Goal: Task Accomplishment & Management: Use online tool/utility

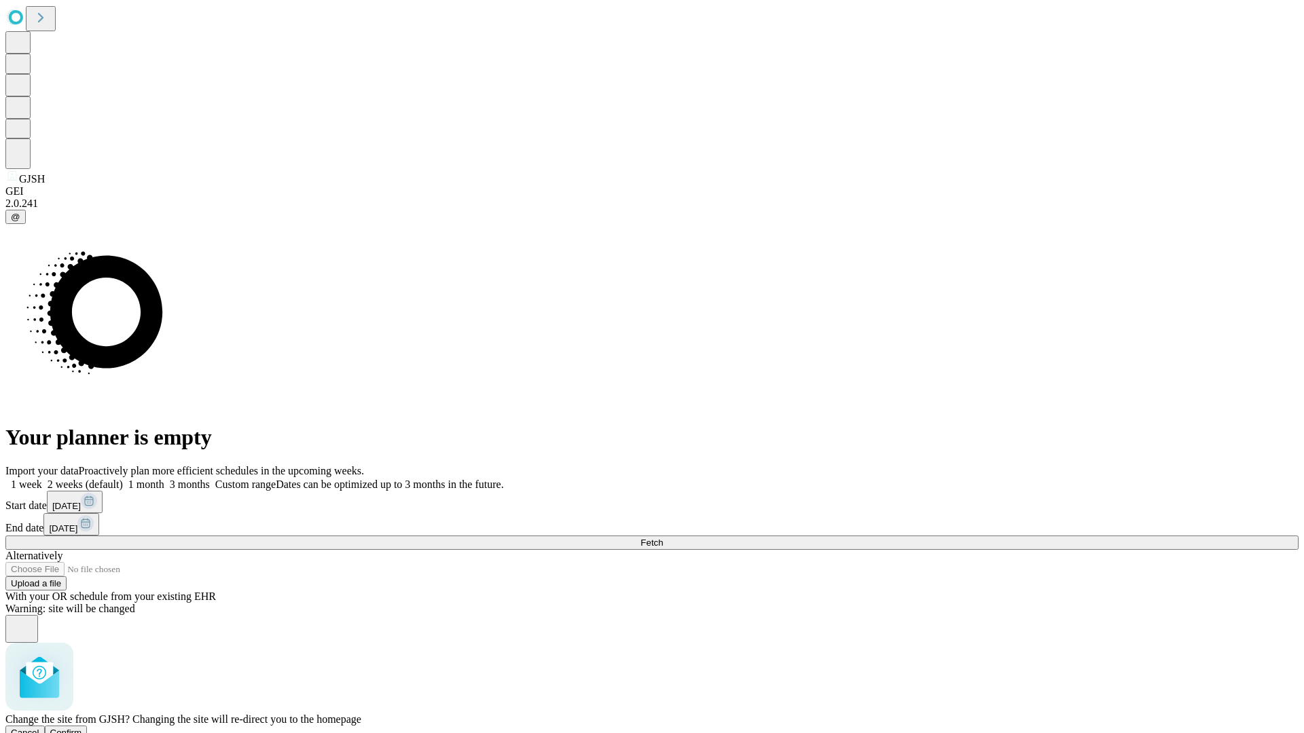
click at [82, 728] on span "Confirm" at bounding box center [66, 733] width 32 height 10
click at [42, 479] on label "1 week" at bounding box center [23, 485] width 37 height 12
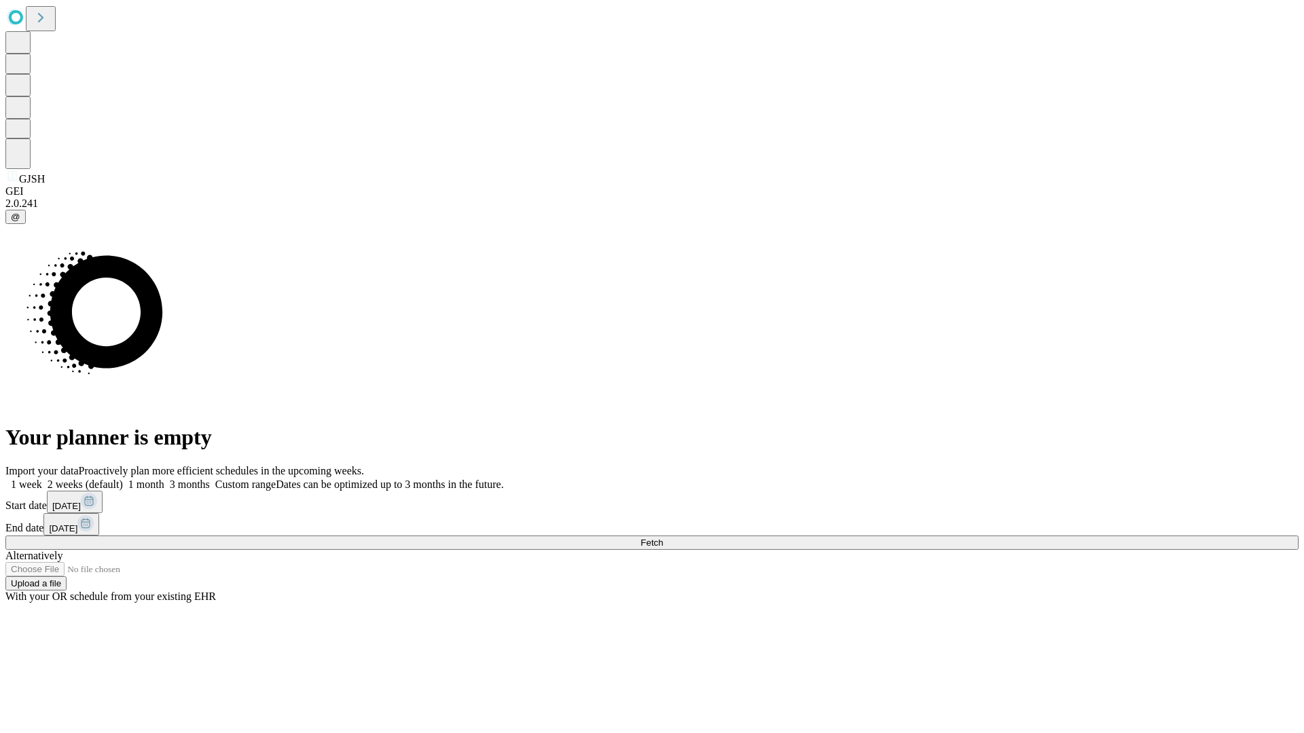
click at [663, 538] on span "Fetch" at bounding box center [651, 543] width 22 height 10
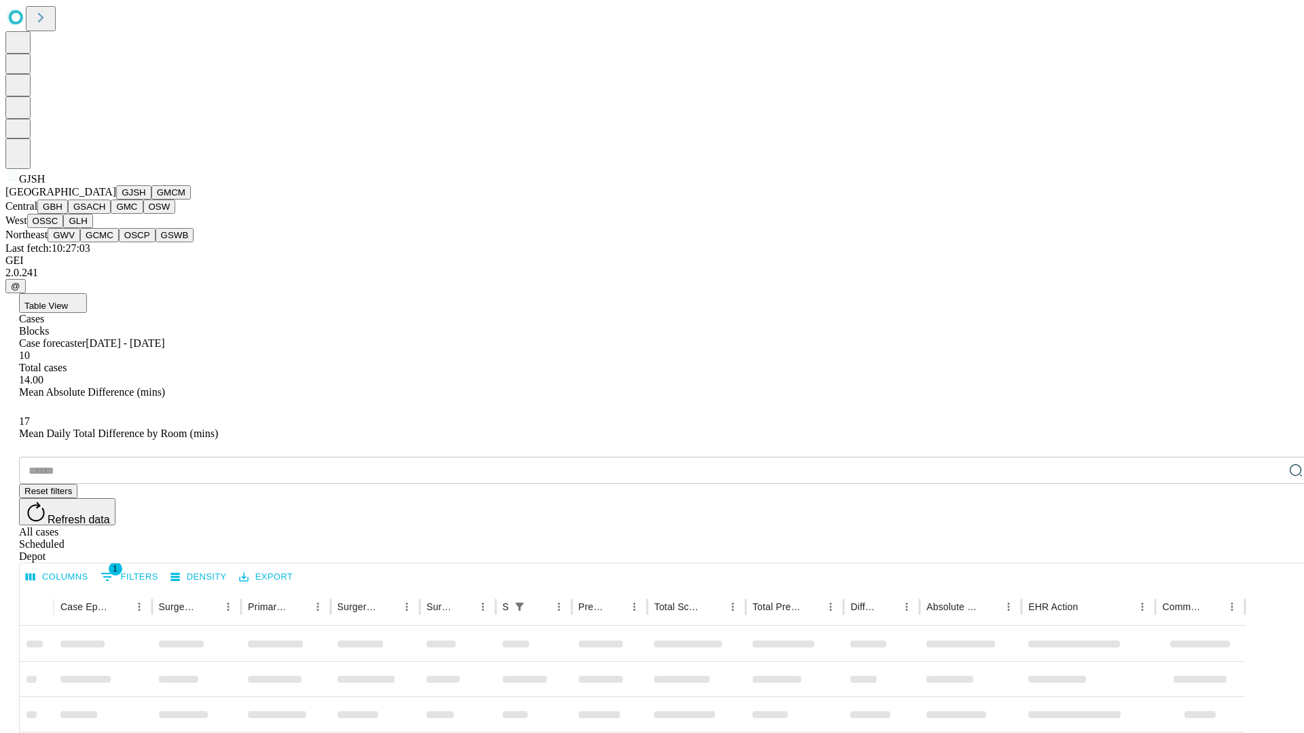
click at [151, 200] on button "GMCM" at bounding box center [170, 192] width 39 height 14
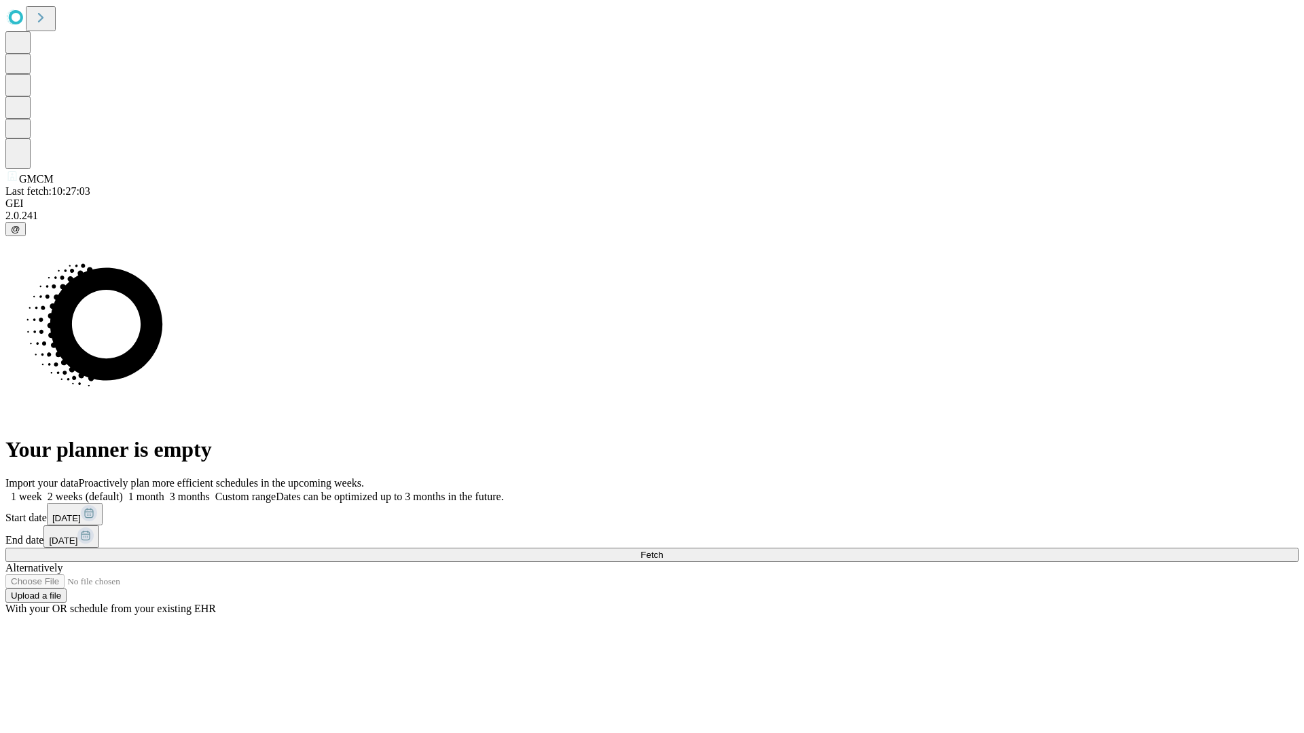
click at [42, 491] on label "1 week" at bounding box center [23, 497] width 37 height 12
click at [663, 550] on span "Fetch" at bounding box center [651, 555] width 22 height 10
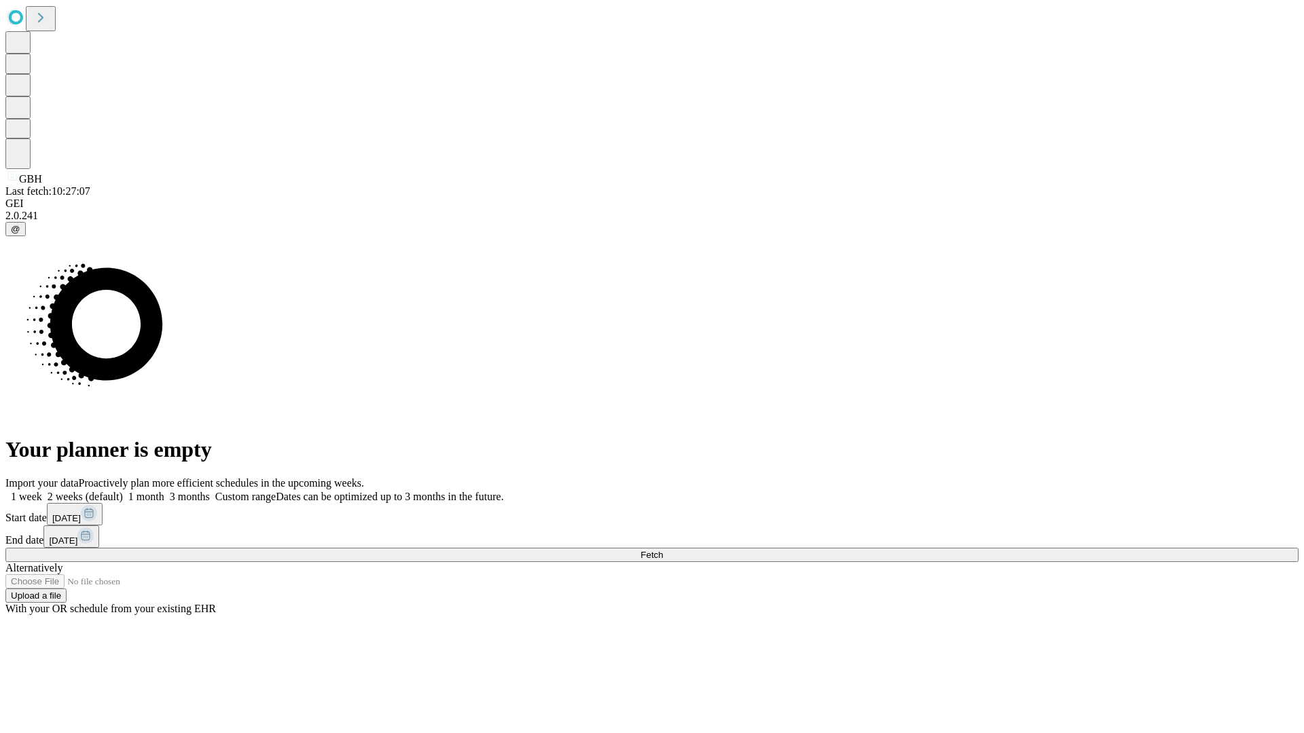
click at [42, 491] on label "1 week" at bounding box center [23, 497] width 37 height 12
click at [663, 550] on span "Fetch" at bounding box center [651, 555] width 22 height 10
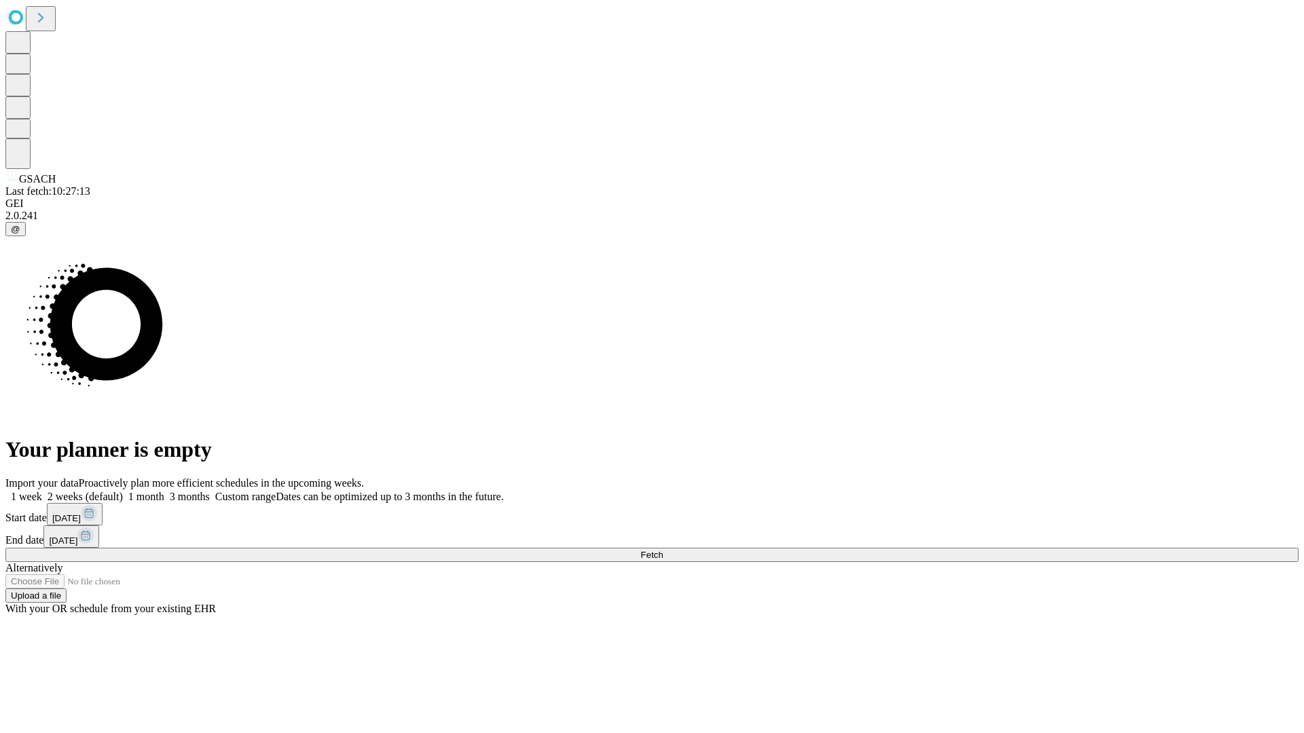
click at [42, 491] on label "1 week" at bounding box center [23, 497] width 37 height 12
click at [663, 550] on span "Fetch" at bounding box center [651, 555] width 22 height 10
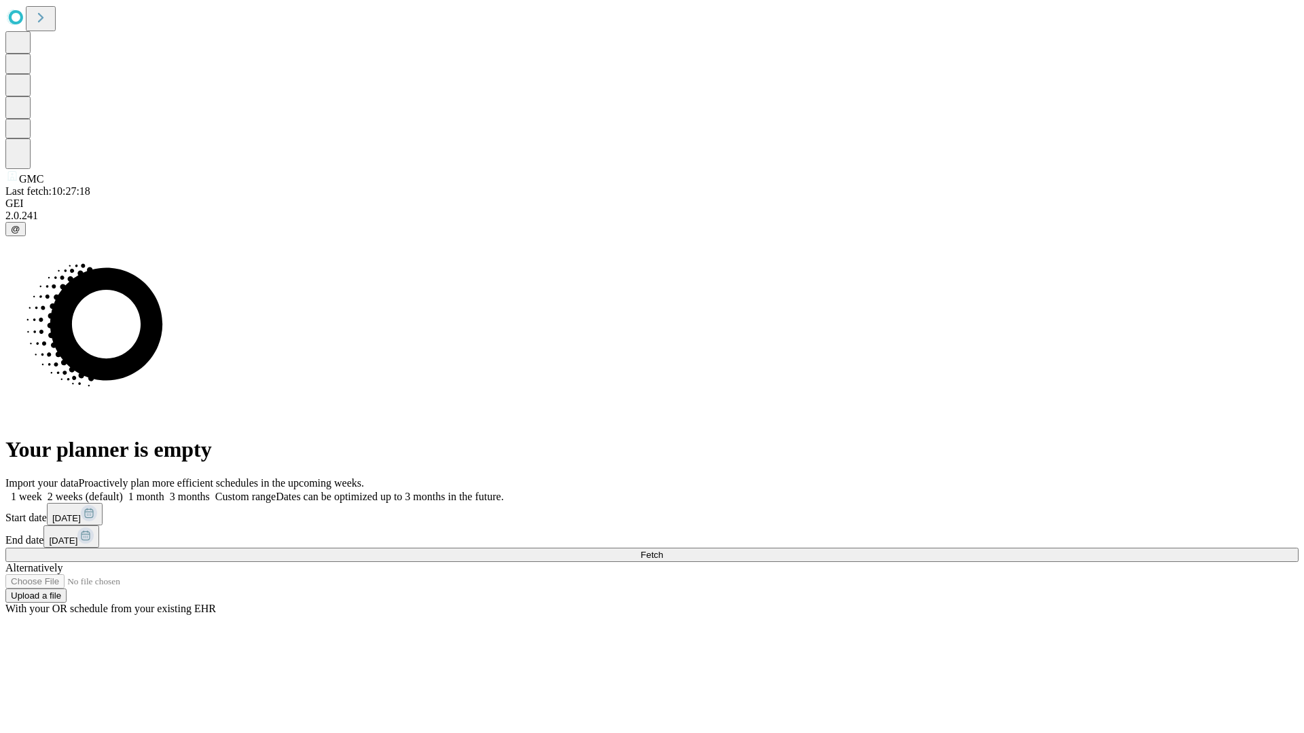
click at [42, 491] on label "1 week" at bounding box center [23, 497] width 37 height 12
click at [663, 550] on span "Fetch" at bounding box center [651, 555] width 22 height 10
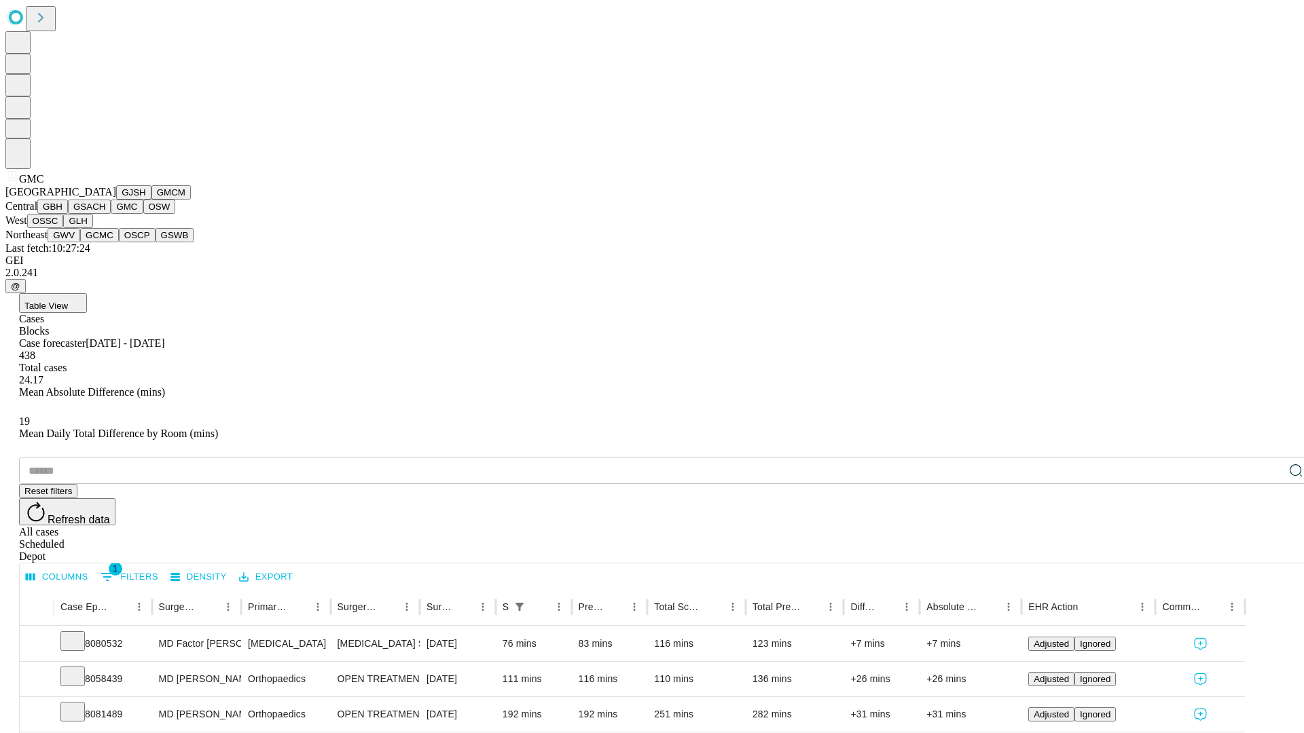
click at [143, 214] on button "OSW" at bounding box center [159, 207] width 33 height 14
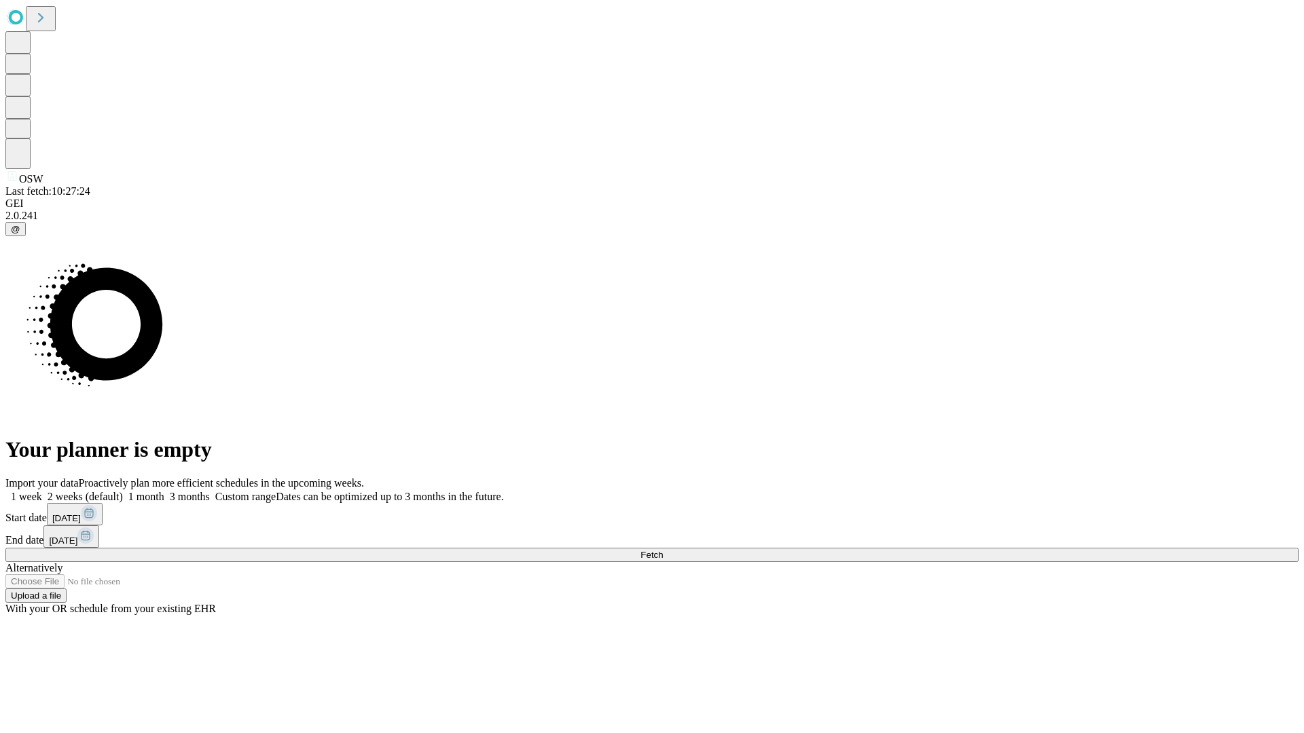
click at [42, 491] on label "1 week" at bounding box center [23, 497] width 37 height 12
click at [663, 550] on span "Fetch" at bounding box center [651, 555] width 22 height 10
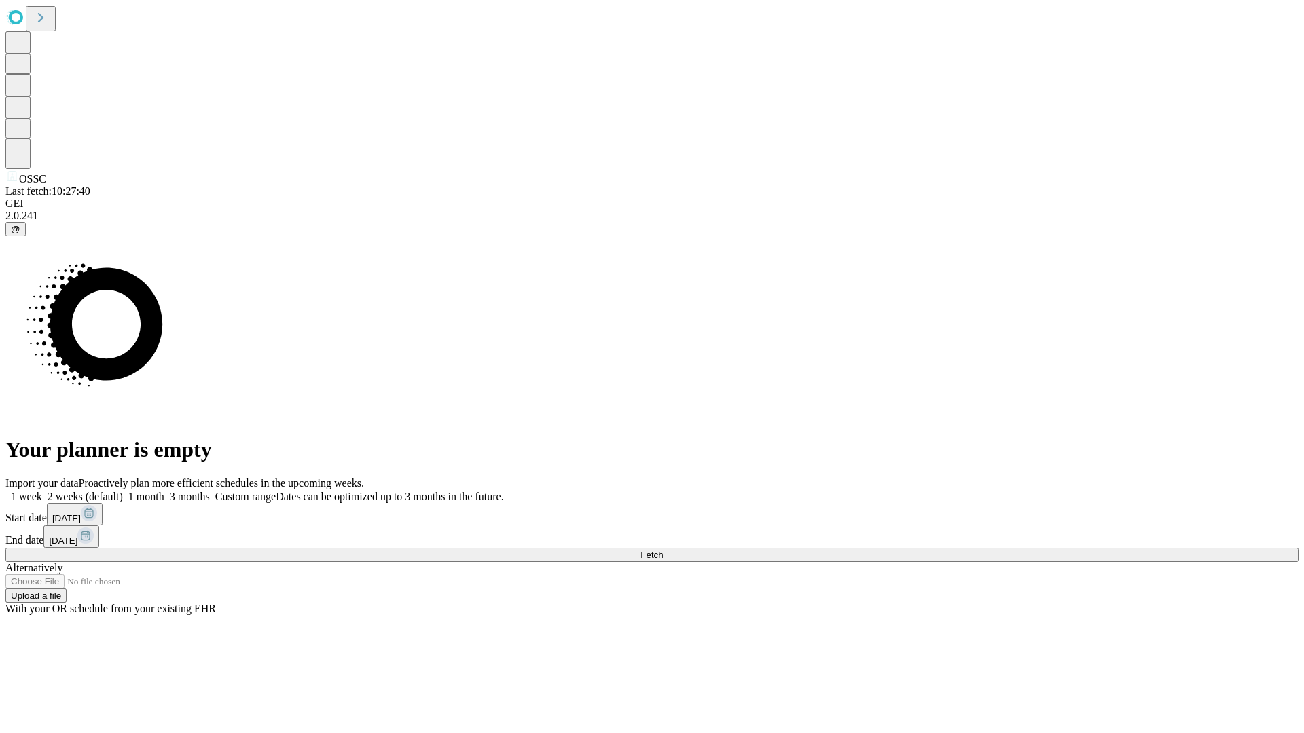
click at [42, 491] on label "1 week" at bounding box center [23, 497] width 37 height 12
click at [663, 550] on span "Fetch" at bounding box center [651, 555] width 22 height 10
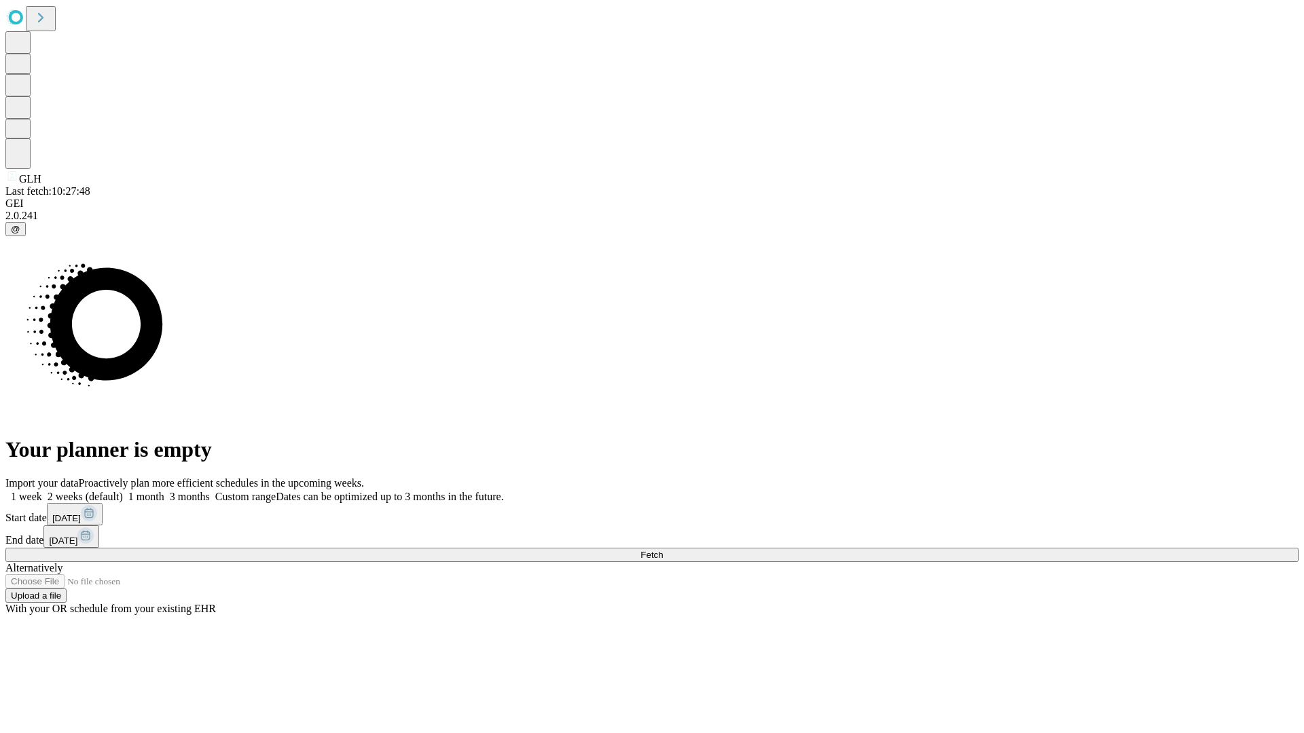
click at [663, 550] on span "Fetch" at bounding box center [651, 555] width 22 height 10
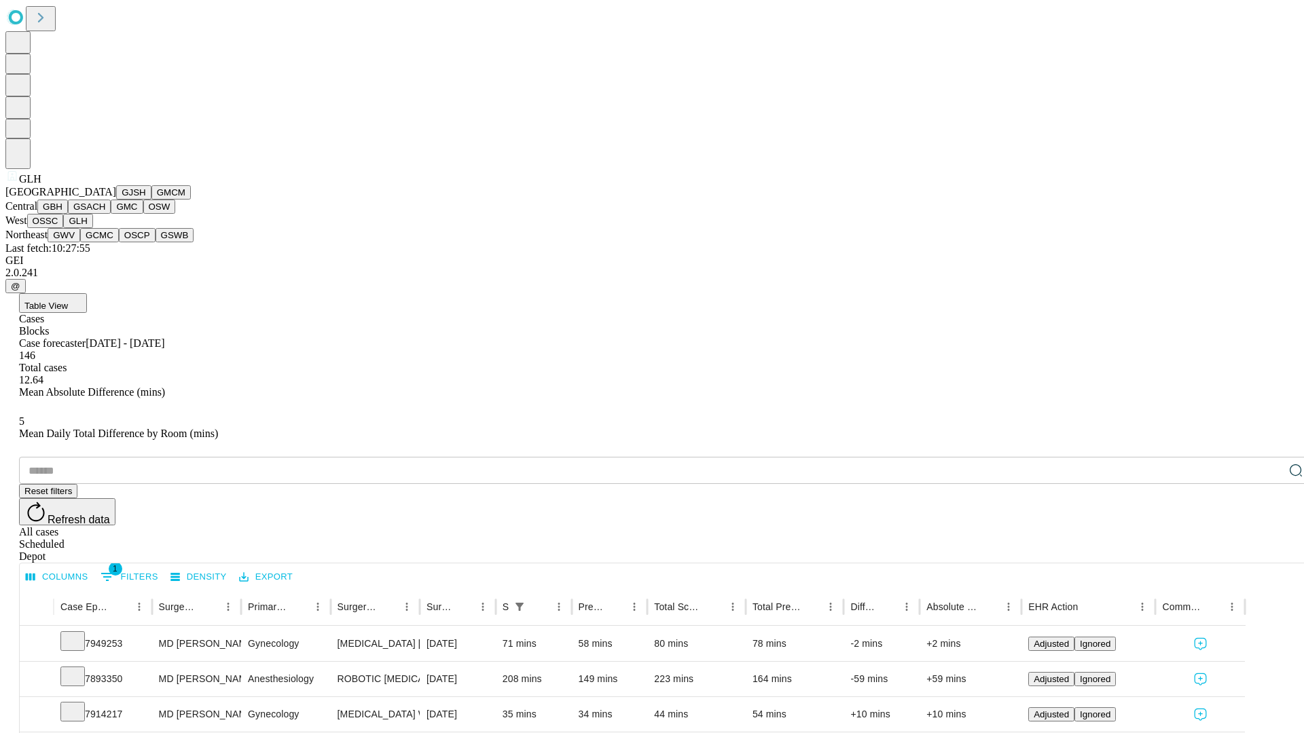
click at [80, 242] on button "GWV" at bounding box center [64, 235] width 33 height 14
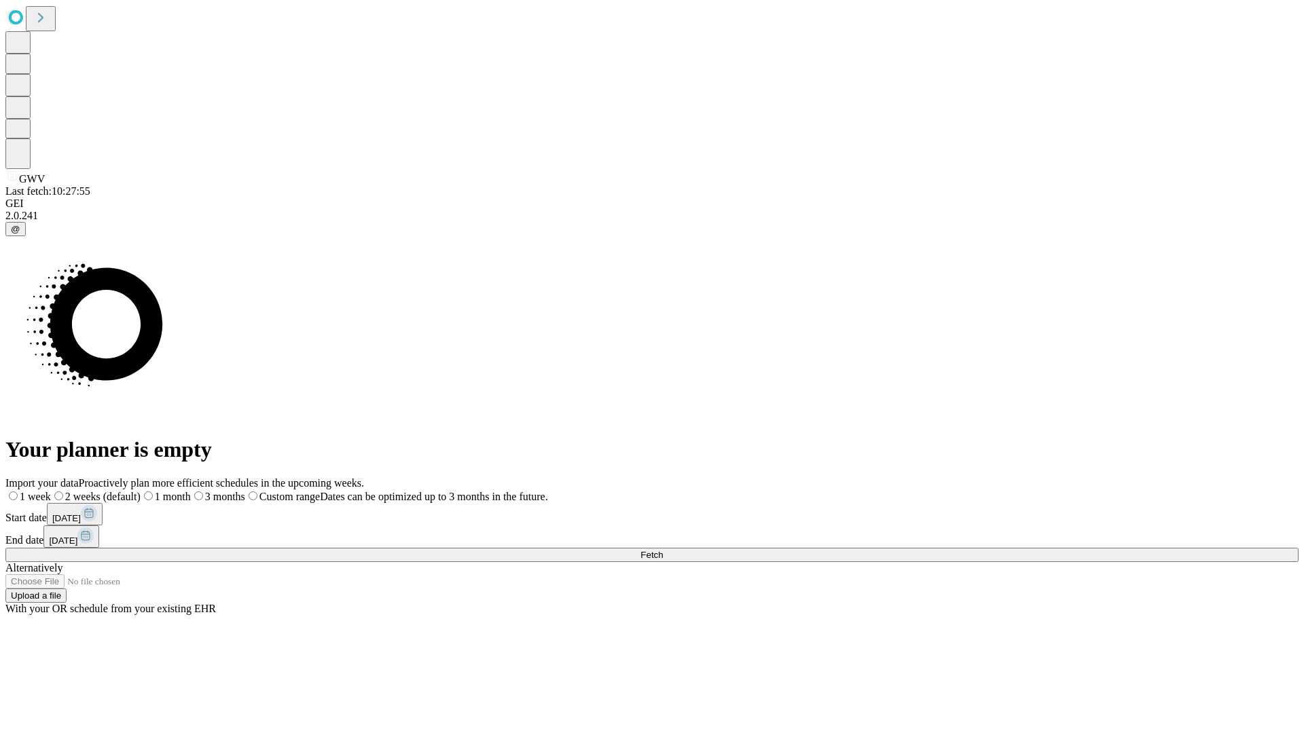
click at [51, 491] on label "1 week" at bounding box center [27, 497] width 45 height 12
click at [663, 550] on span "Fetch" at bounding box center [651, 555] width 22 height 10
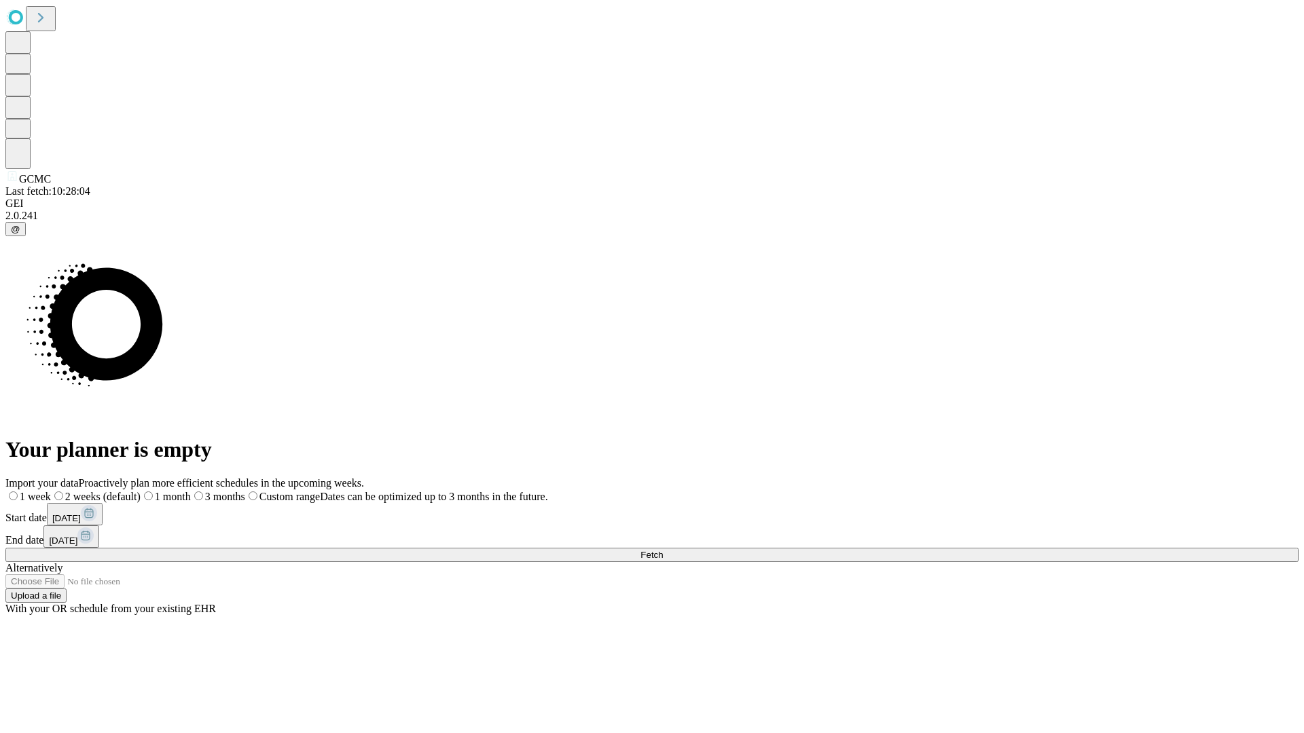
click at [663, 550] on span "Fetch" at bounding box center [651, 555] width 22 height 10
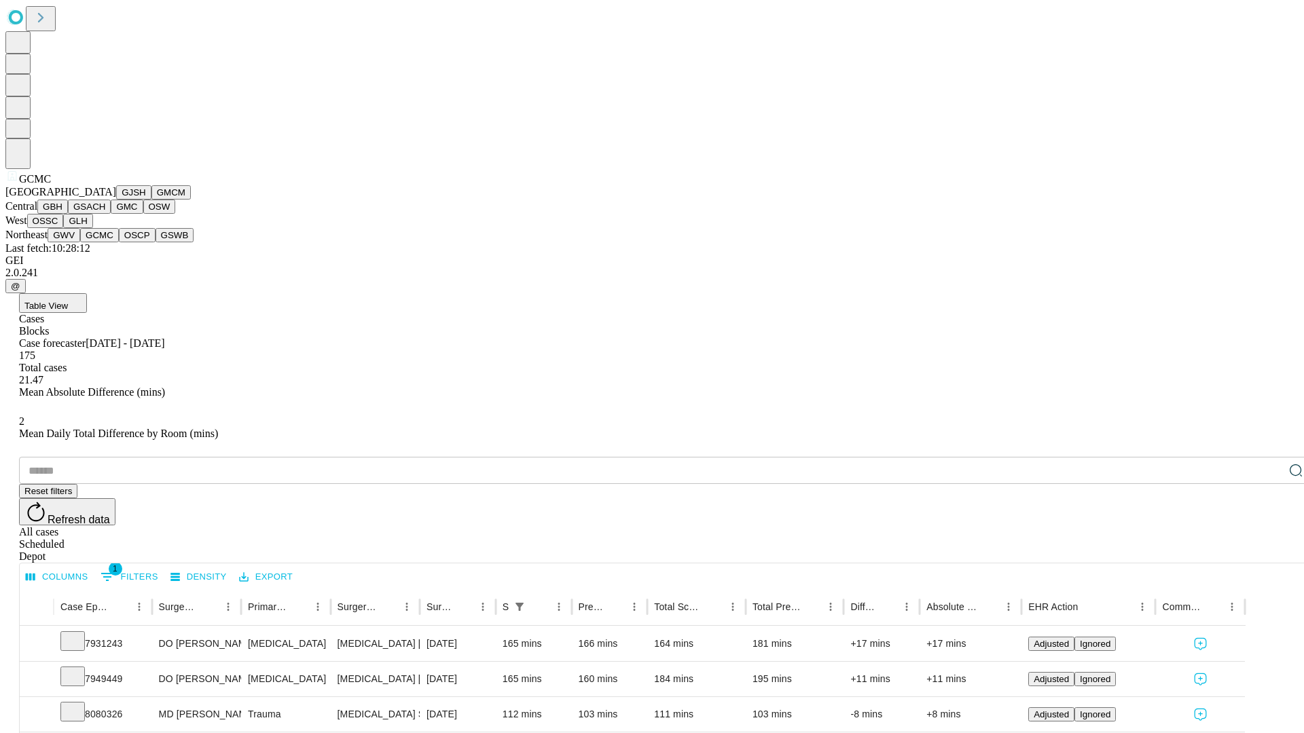
click at [119, 242] on button "OSCP" at bounding box center [137, 235] width 37 height 14
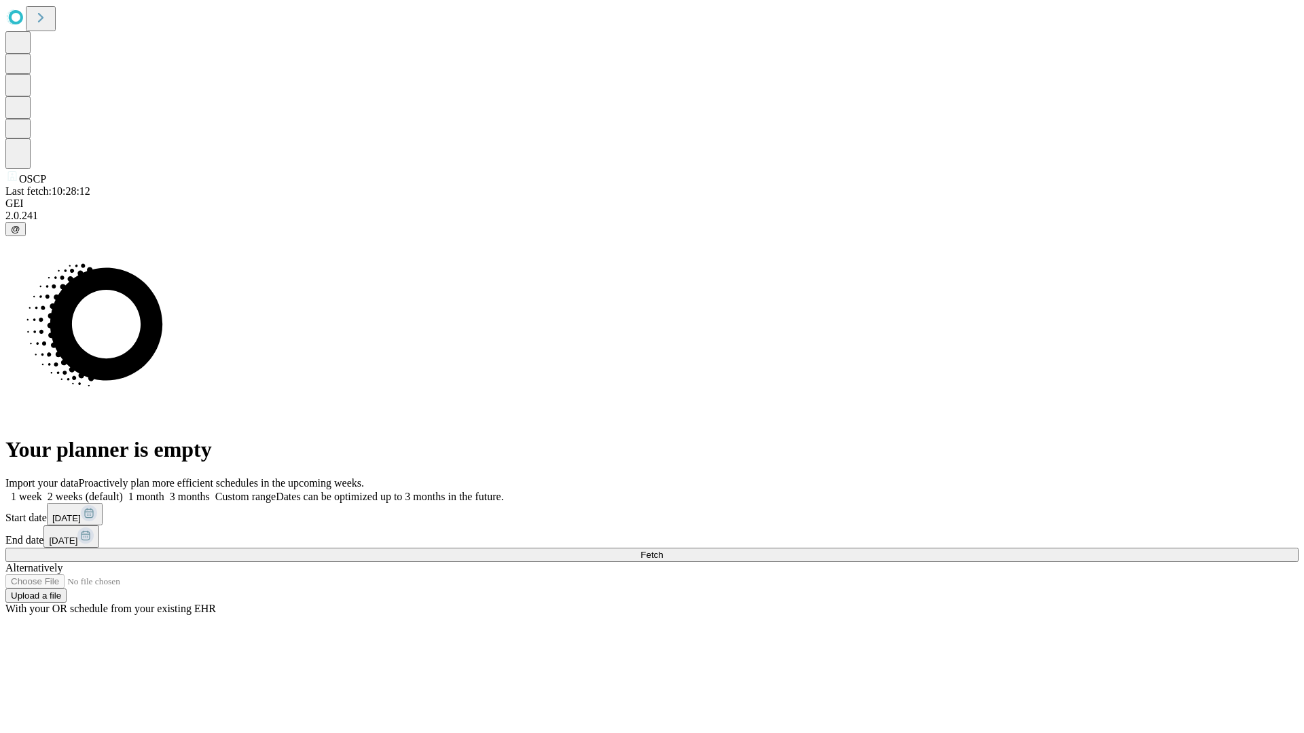
click at [42, 491] on label "1 week" at bounding box center [23, 497] width 37 height 12
click at [663, 550] on span "Fetch" at bounding box center [651, 555] width 22 height 10
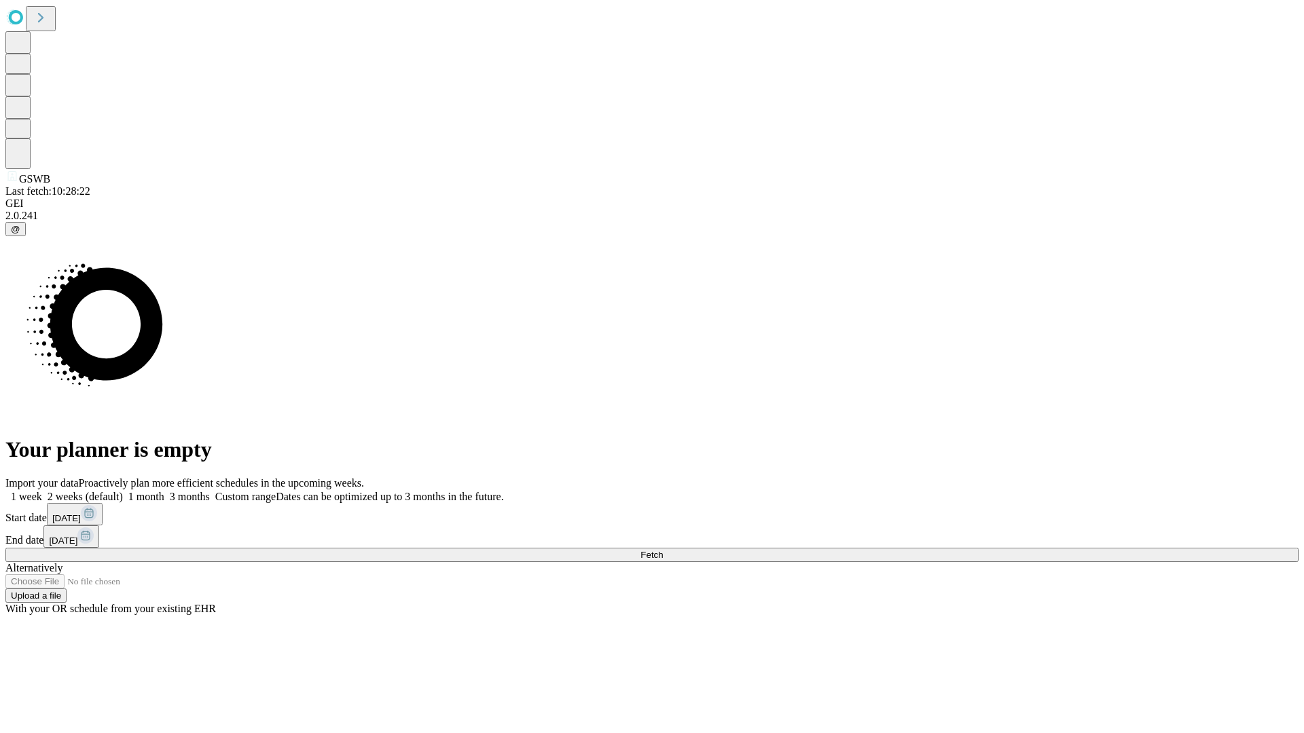
click at [42, 491] on label "1 week" at bounding box center [23, 497] width 37 height 12
click at [663, 550] on span "Fetch" at bounding box center [651, 555] width 22 height 10
